Goal: Find contact information: Find contact information

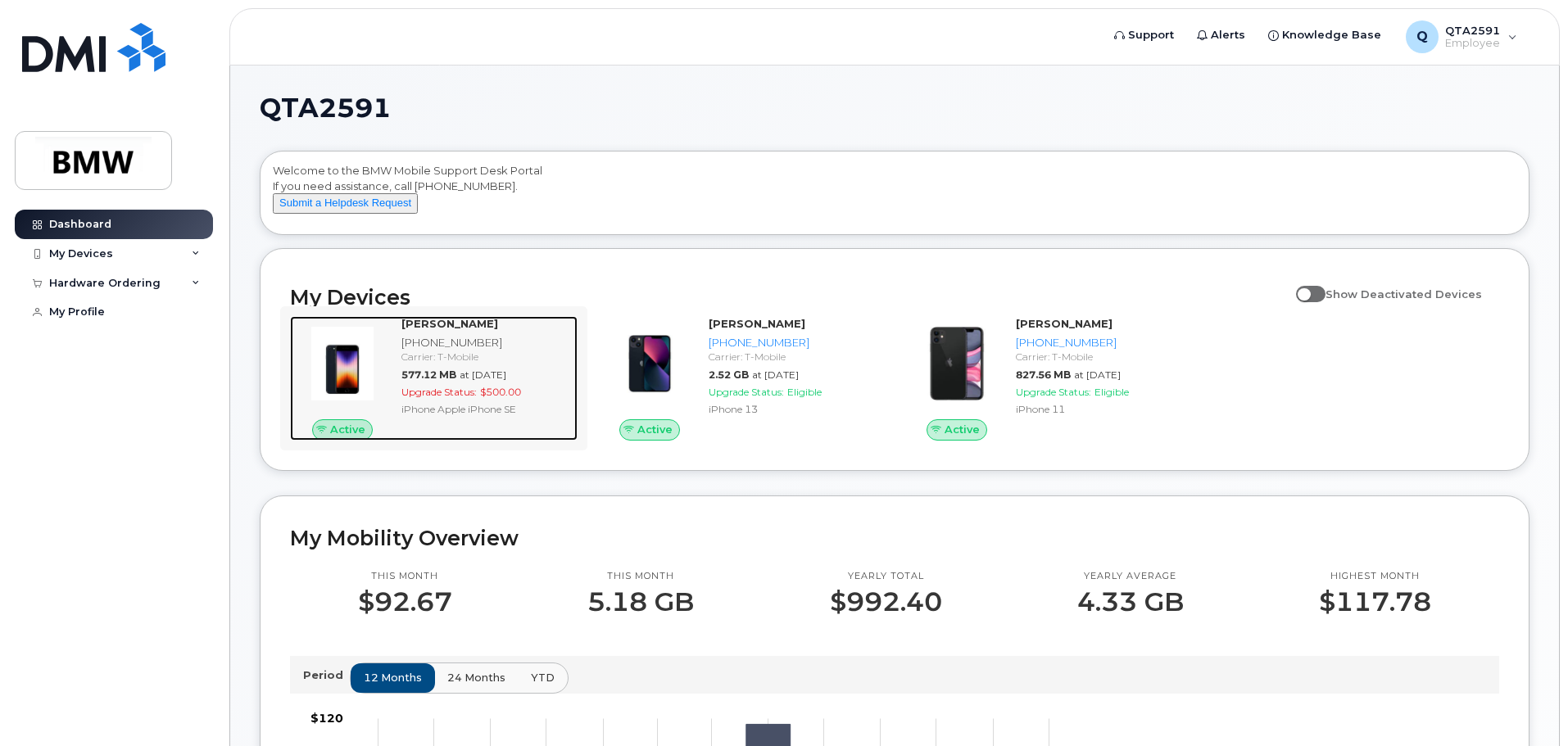
click at [467, 351] on div "[PHONE_NUMBER]" at bounding box center [486, 343] width 169 height 16
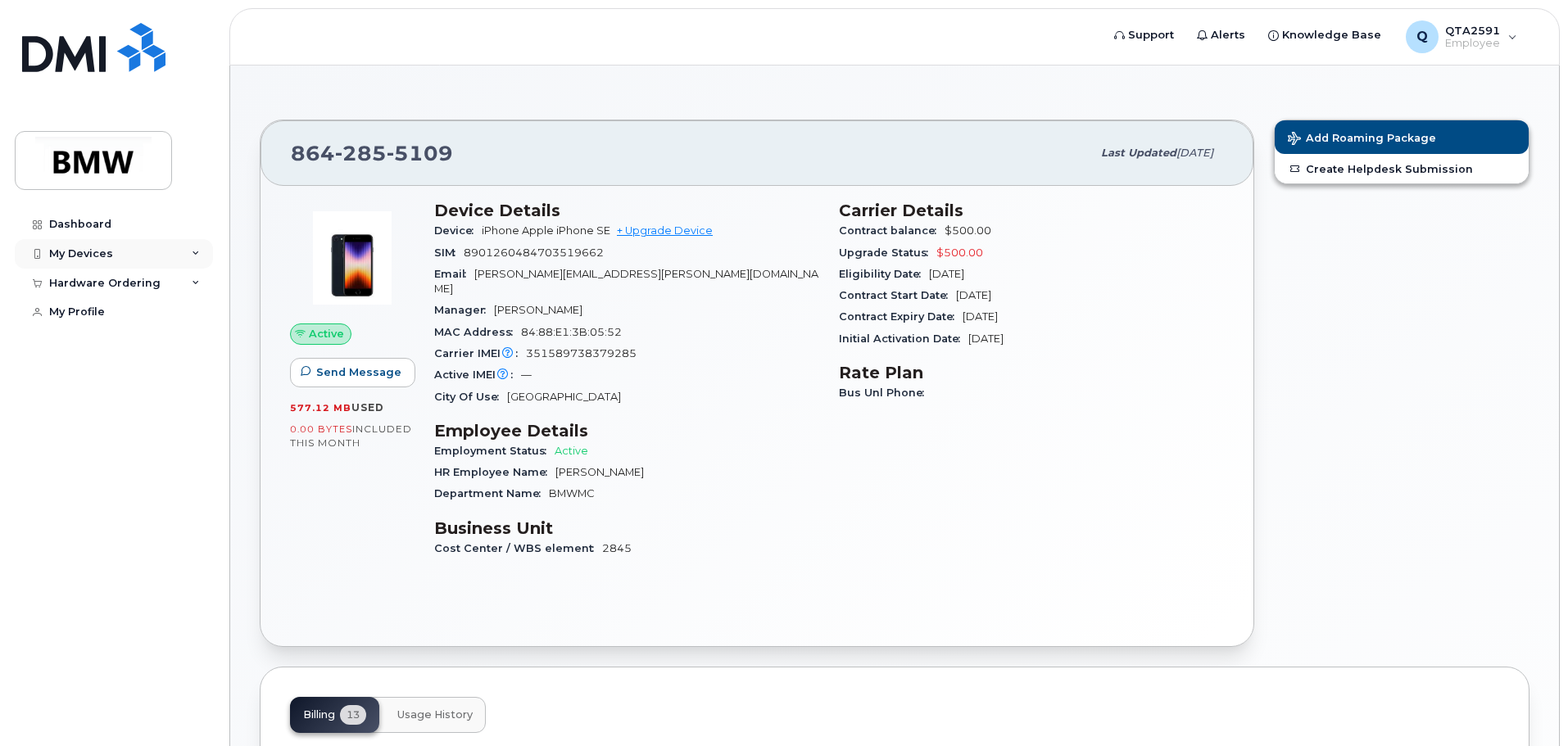
click at [78, 252] on div "My Devices" at bounding box center [80, 254] width 64 height 13
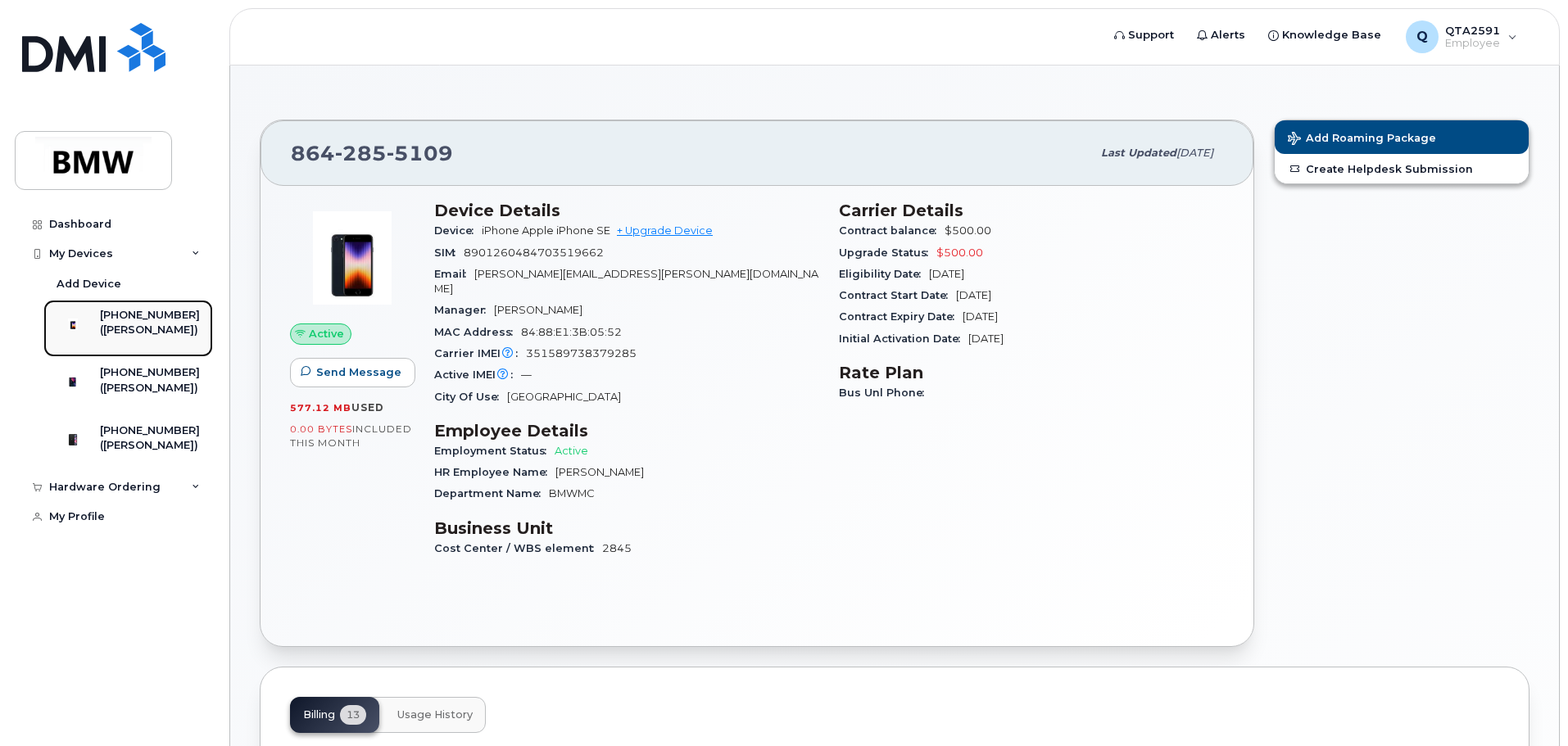
click at [173, 318] on div "[PHONE_NUMBER]" at bounding box center [150, 315] width 100 height 15
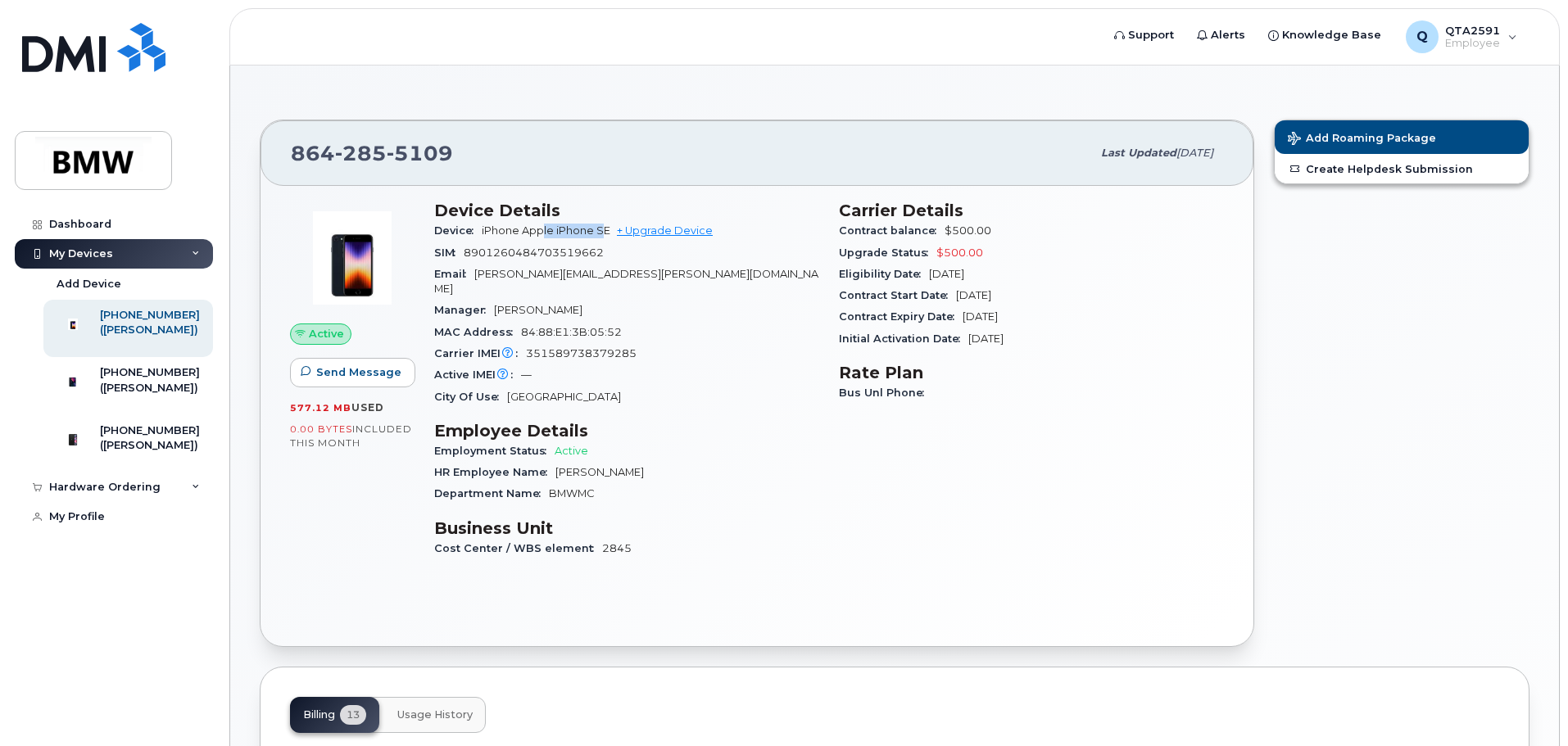
drag, startPoint x: 604, startPoint y: 233, endPoint x: 545, endPoint y: 238, distance: 59.2
click at [545, 238] on div "Device iPhone Apple iPhone SE + Upgrade Device" at bounding box center [627, 231] width 385 height 21
click at [523, 304] on span "[PERSON_NAME]" at bounding box center [538, 310] width 88 height 12
click at [554, 65] on div "[PHONE_NUMBER] Last updated [DATE] Active Send Message 577.12 MB  used 0.00 Byt…" at bounding box center [894, 736] width 1329 height 1343
